Goal: Check status: Check status

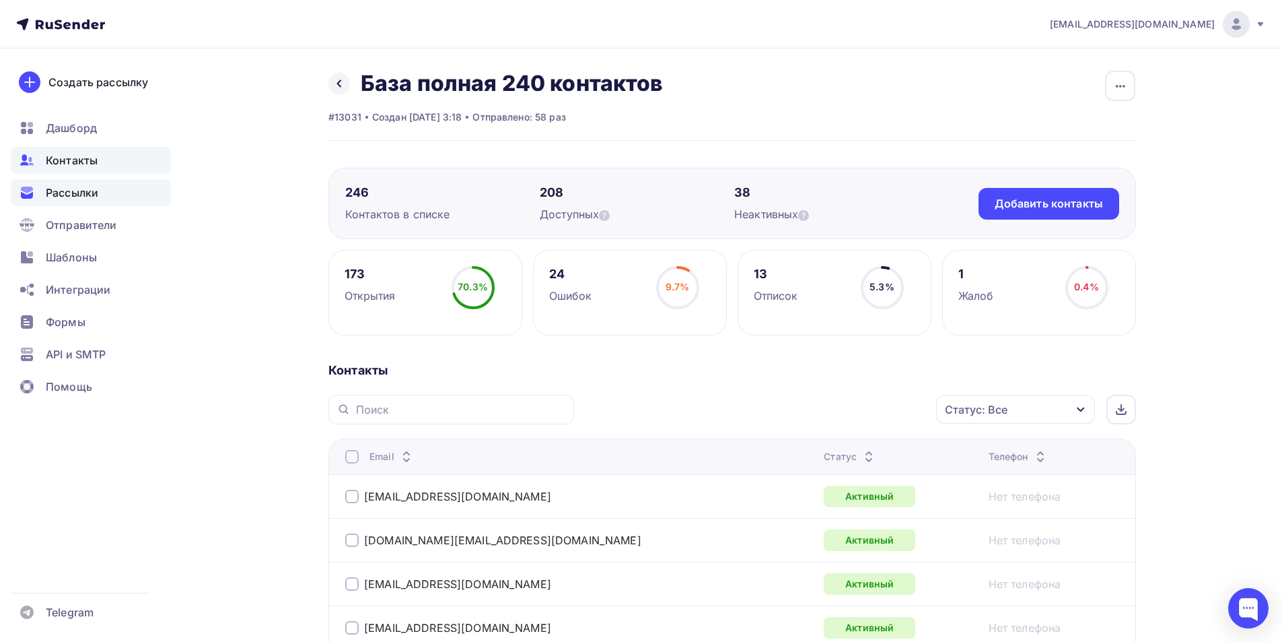
click at [65, 195] on span "Рассылки" at bounding box center [72, 192] width 53 height 16
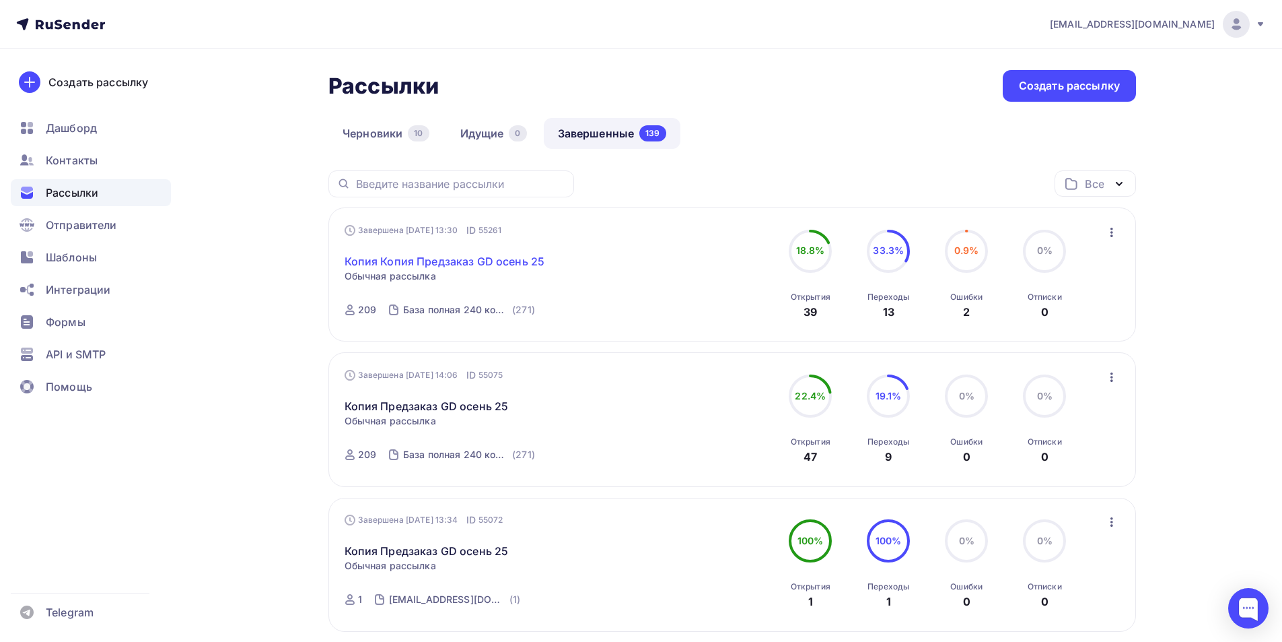
click at [501, 256] on link "Копия Копия Предзаказ GD осень 25" at bounding box center [445, 261] width 201 height 16
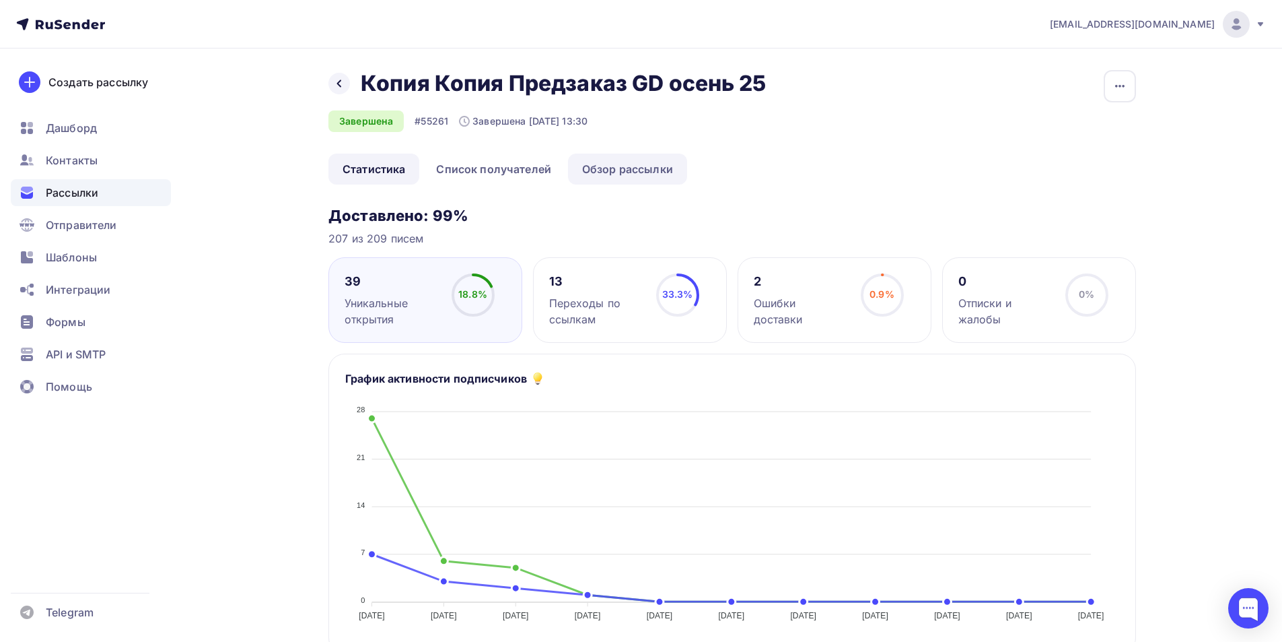
click at [638, 159] on link "Обзор рассылки" at bounding box center [627, 168] width 119 height 31
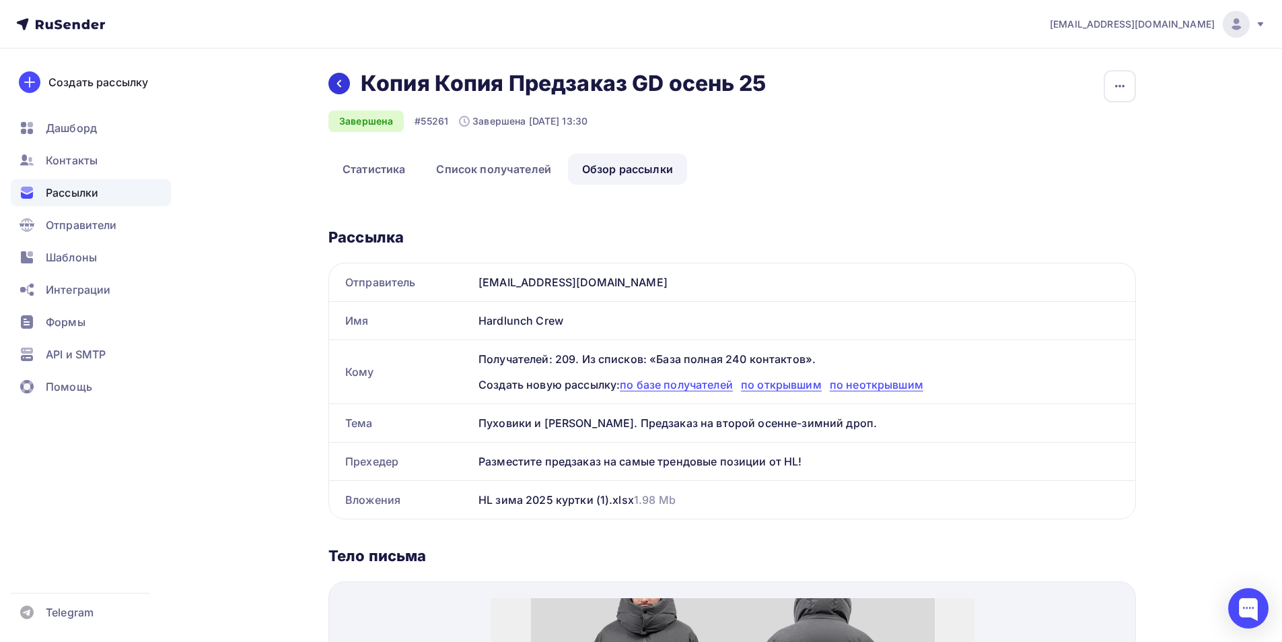
click at [334, 80] on icon at bounding box center [339, 83] width 11 height 11
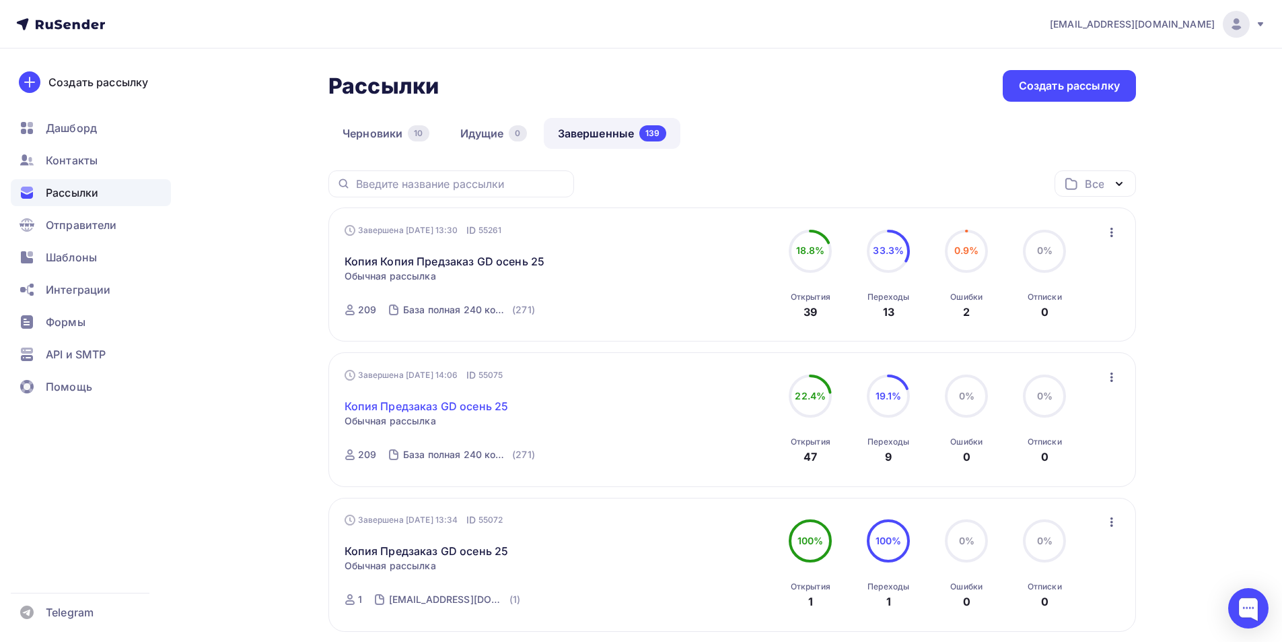
click at [408, 411] on link "Копия Предзаказ GD осень 25" at bounding box center [427, 406] width 164 height 16
